Goal: Task Accomplishment & Management: Manage account settings

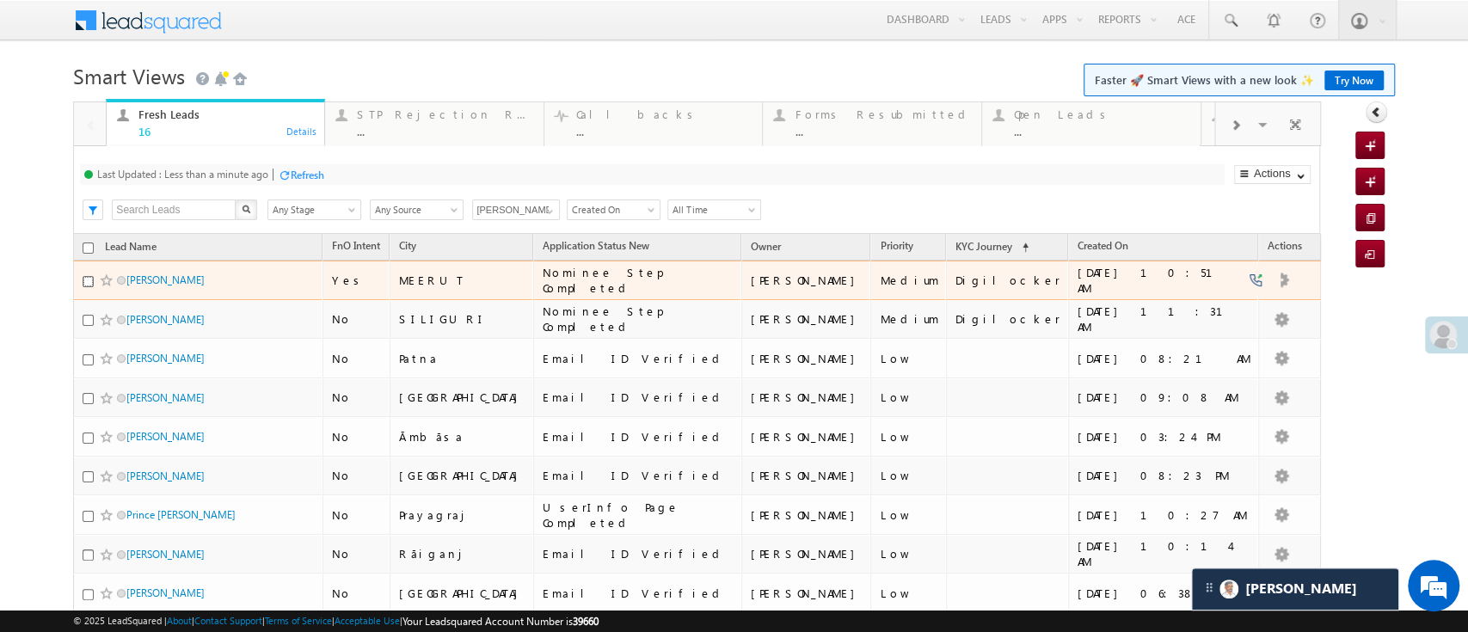
click at [88, 279] on input "checkbox" at bounding box center [88, 281] width 11 height 11
checkbox input "true"
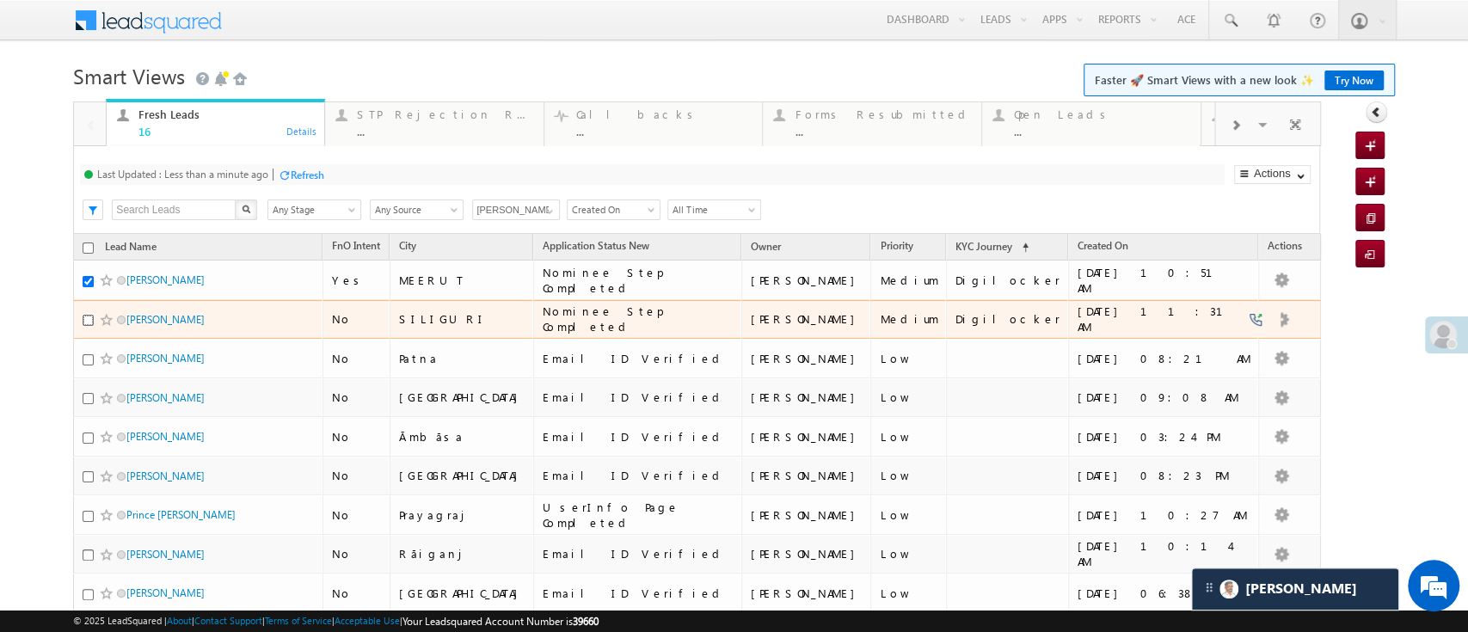
click at [83, 316] on input "checkbox" at bounding box center [88, 320] width 11 height 11
checkbox input "true"
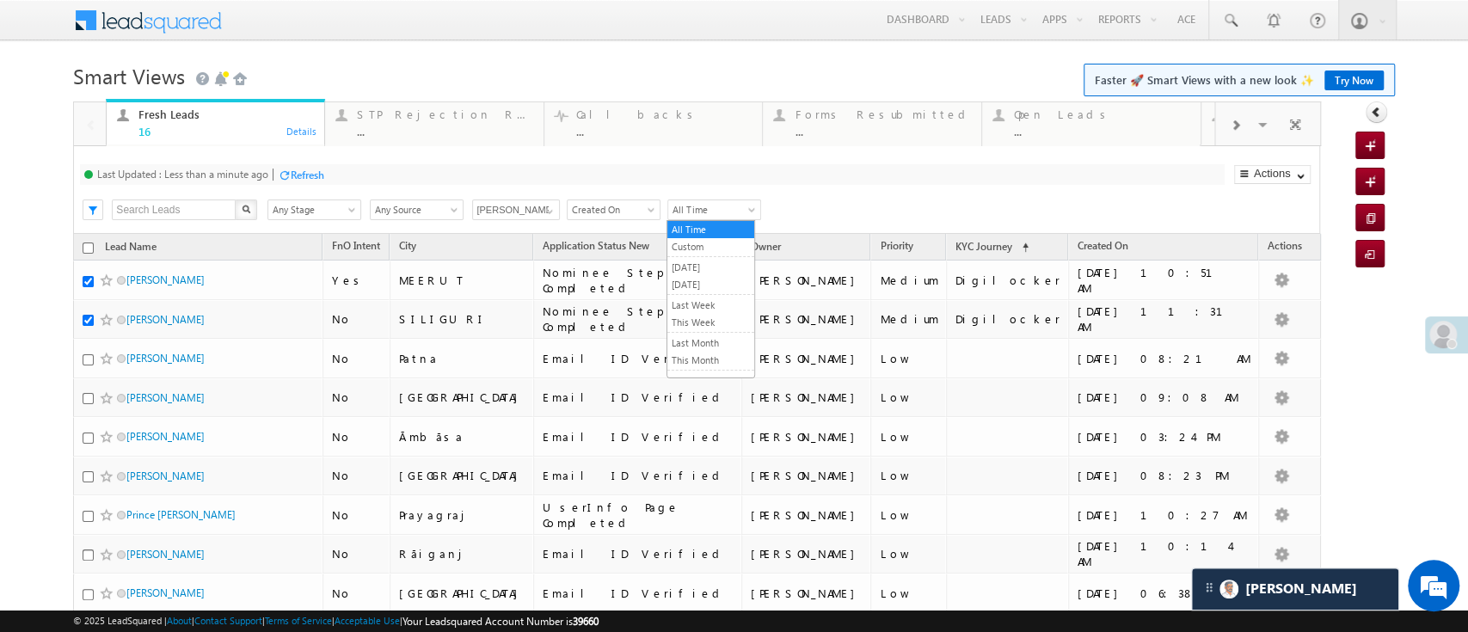
click at [731, 208] on span "All Time" at bounding box center [711, 209] width 87 height 15
click at [715, 284] on link "[DATE]" at bounding box center [710, 284] width 87 height 15
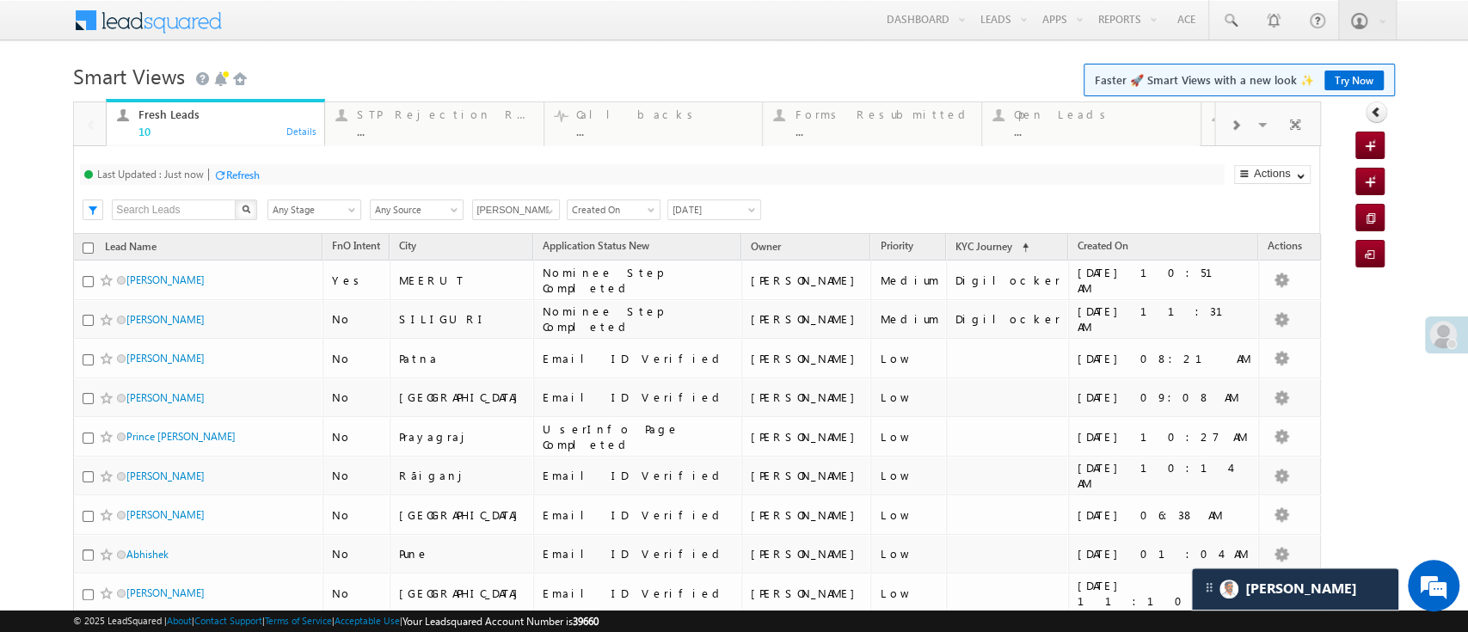
click at [89, 249] on input "checkbox" at bounding box center [88, 247] width 11 height 11
checkbox input "true"
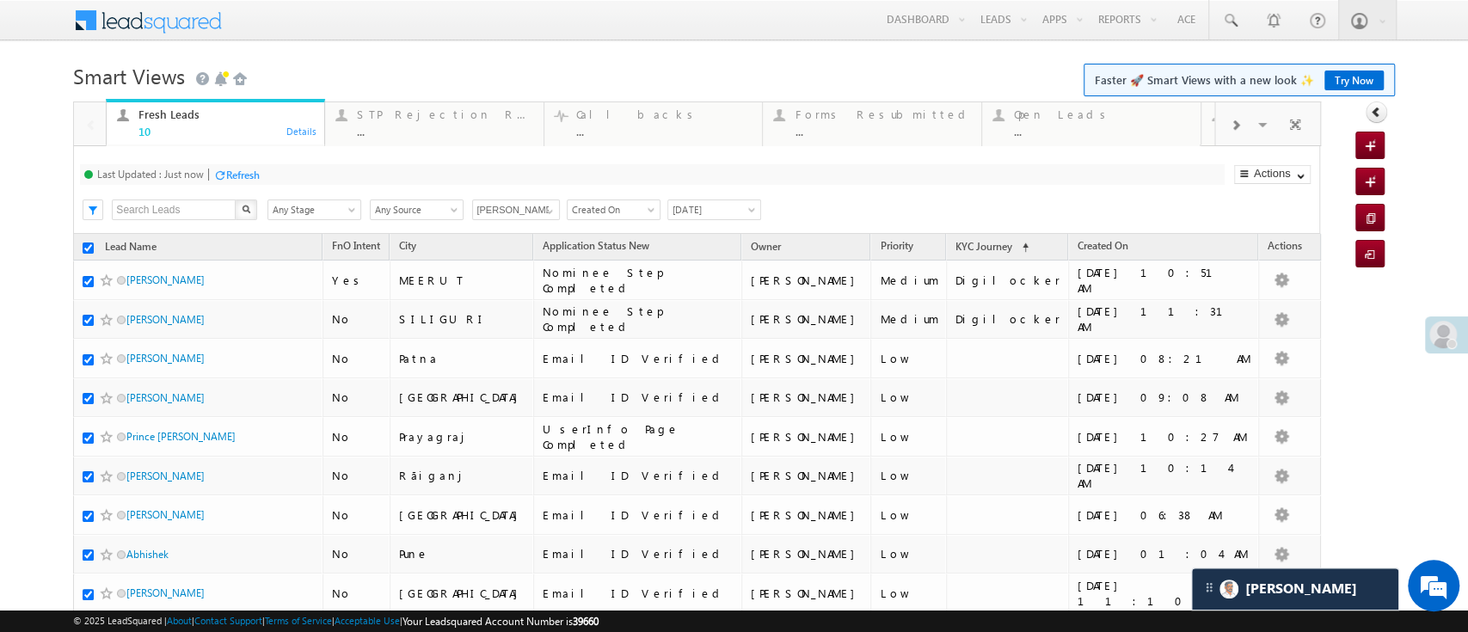
checkbox input "true"
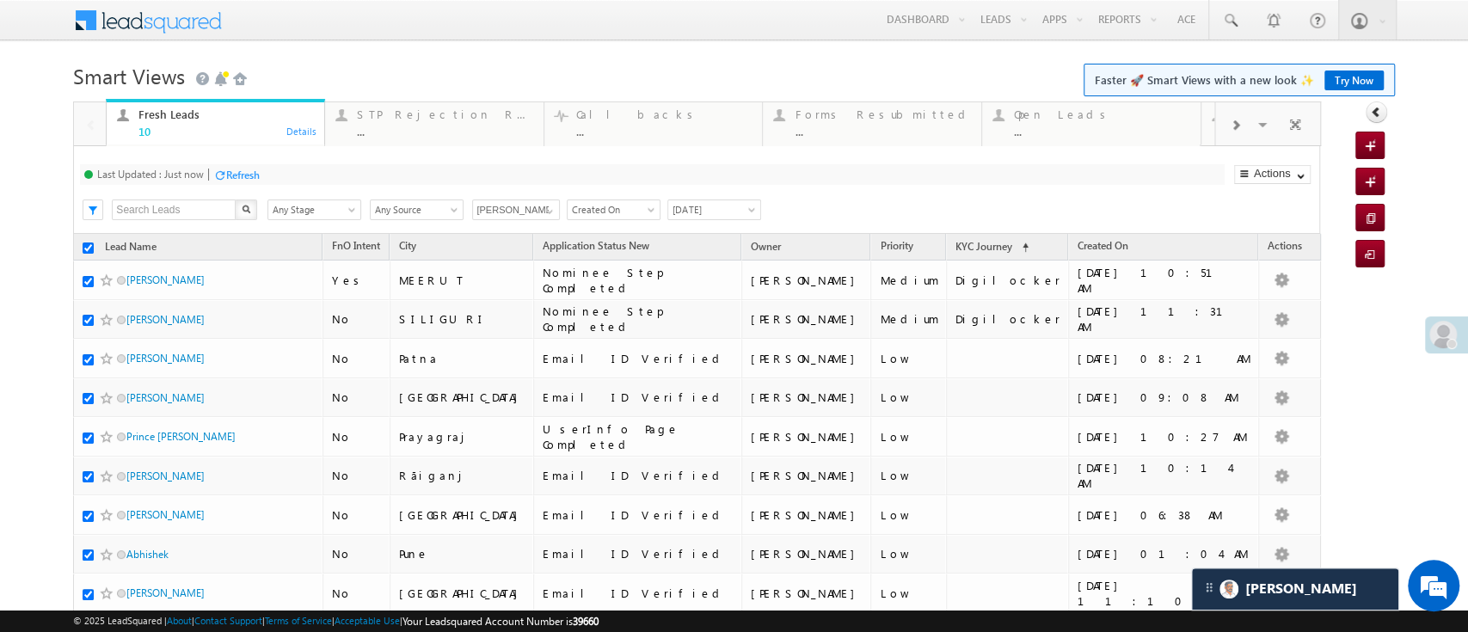
checkbox input "true"
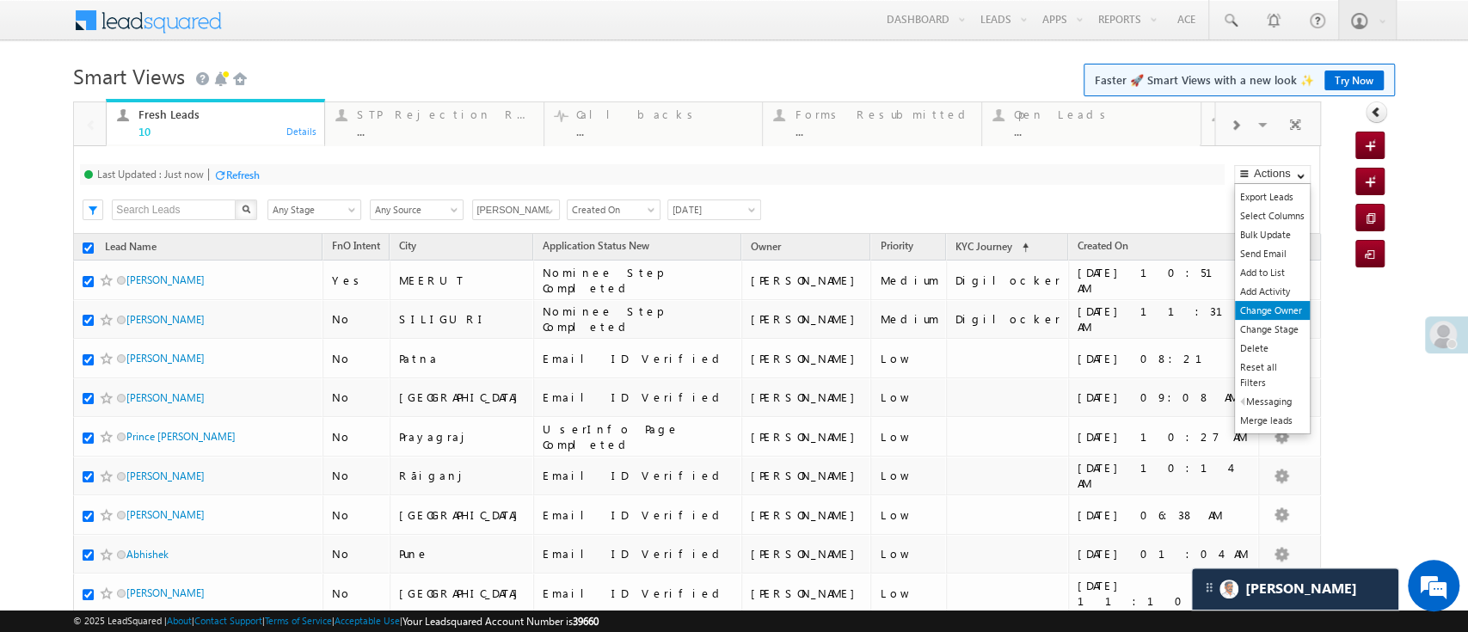
click at [1260, 318] on link "Change Owner" at bounding box center [1272, 310] width 75 height 19
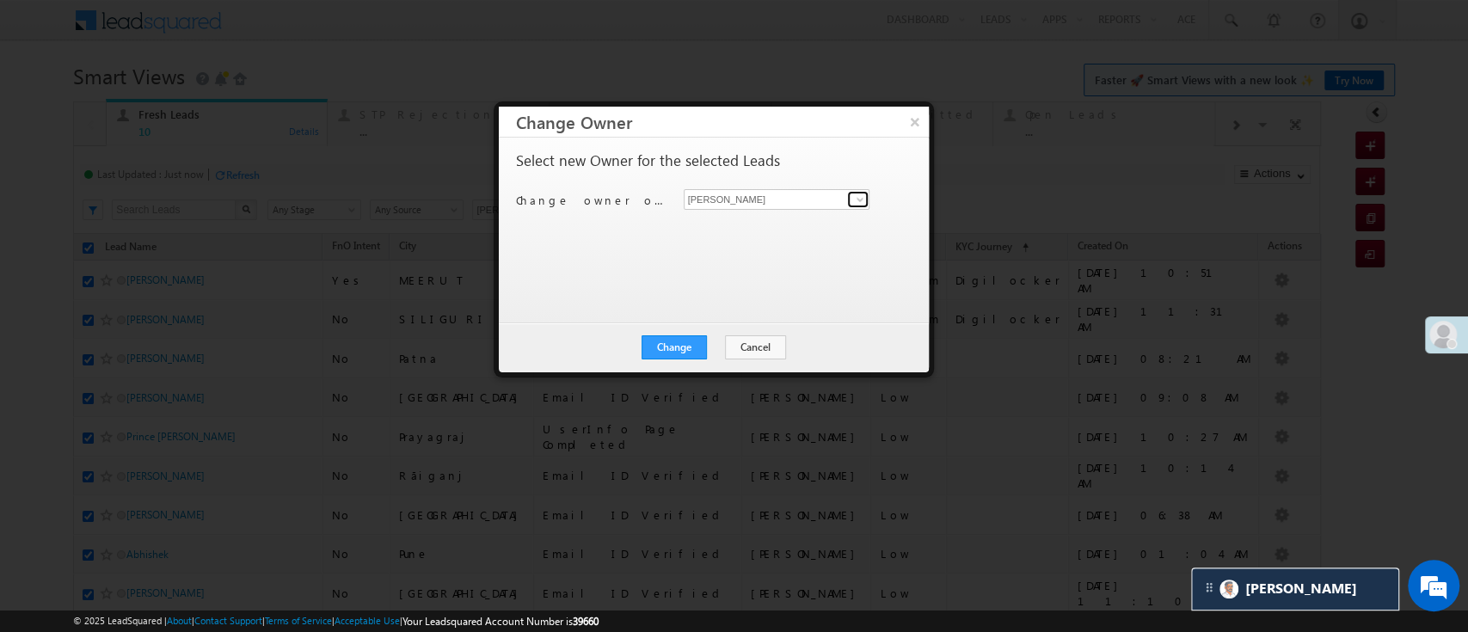
click at [856, 197] on span at bounding box center [860, 200] width 14 height 14
click at [800, 230] on span "[PERSON_NAME][EMAIL_ADDRESS][DOMAIN_NAME]" at bounding box center [776, 232] width 173 height 13
type input "[PERSON_NAME]"
click at [663, 342] on button "Change" at bounding box center [673, 347] width 65 height 24
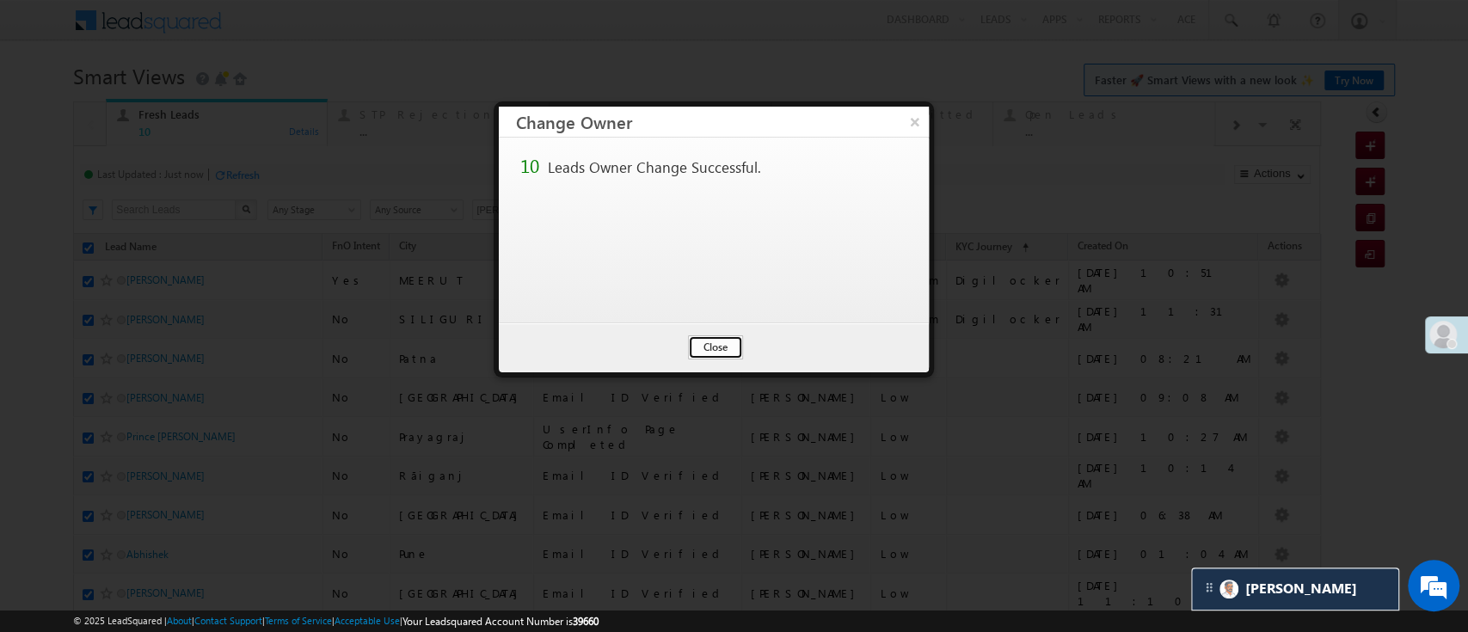
click at [706, 353] on button "Close" at bounding box center [715, 347] width 55 height 24
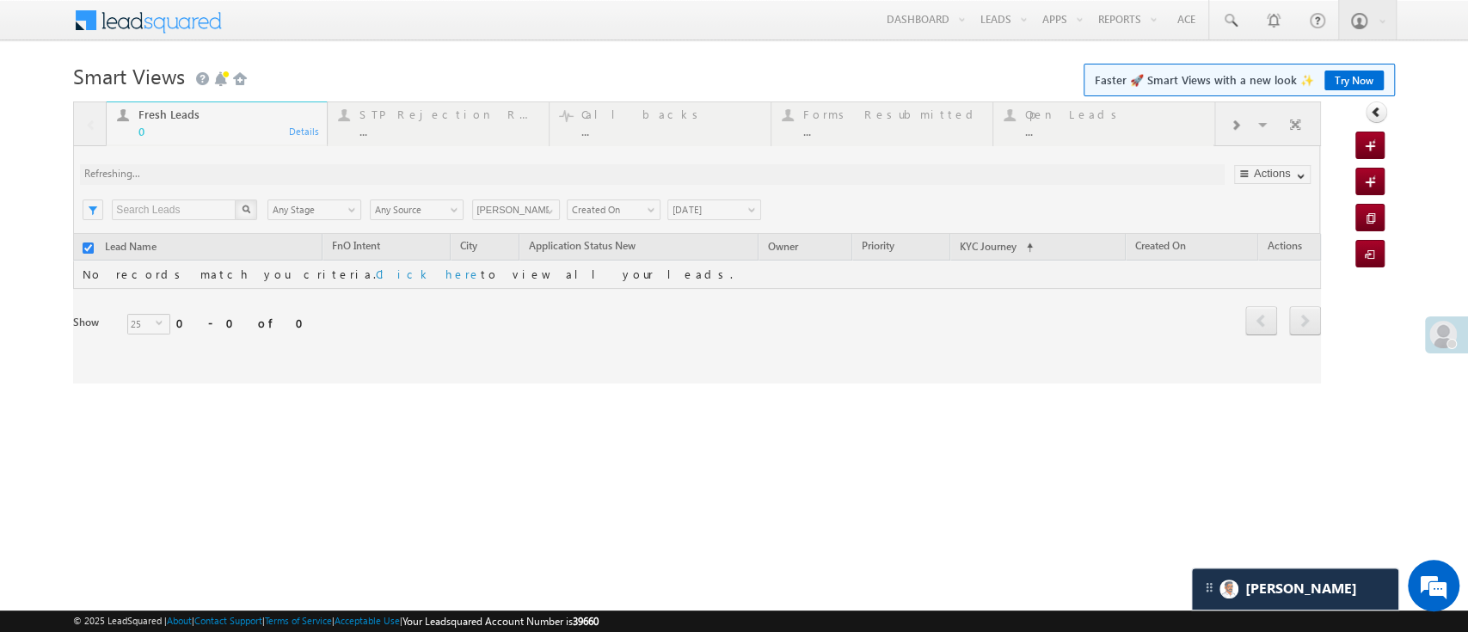
checkbox input "false"
